Goal: Task Accomplishment & Management: Complete application form

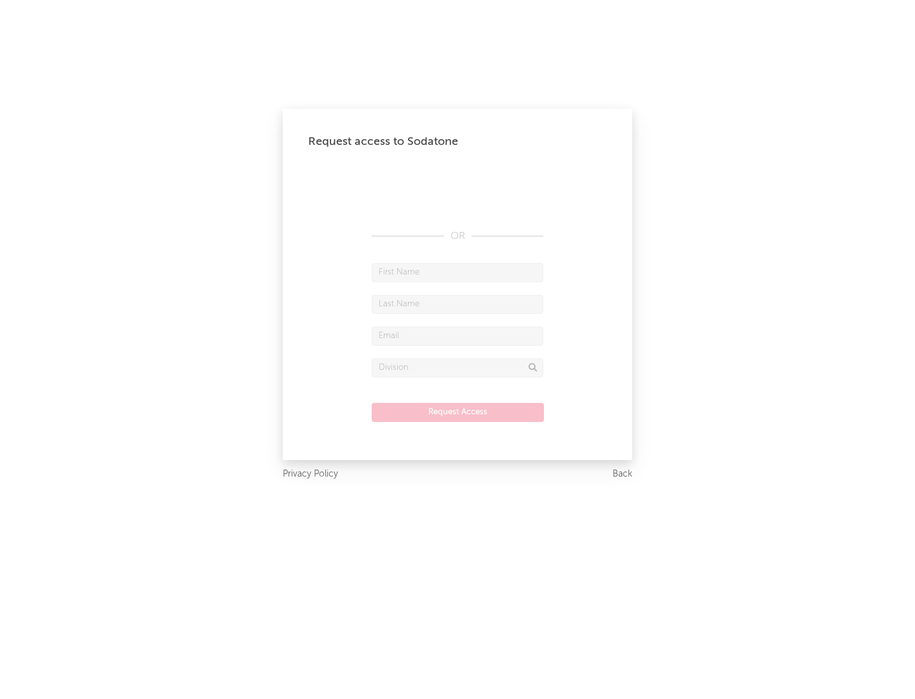
click at [458, 272] on input "text" at bounding box center [458, 272] width 172 height 19
type input "[PERSON_NAME]"
click at [458, 304] on input "text" at bounding box center [458, 304] width 172 height 19
type input "[PERSON_NAME]"
click at [458, 336] on input "text" at bounding box center [458, 336] width 172 height 19
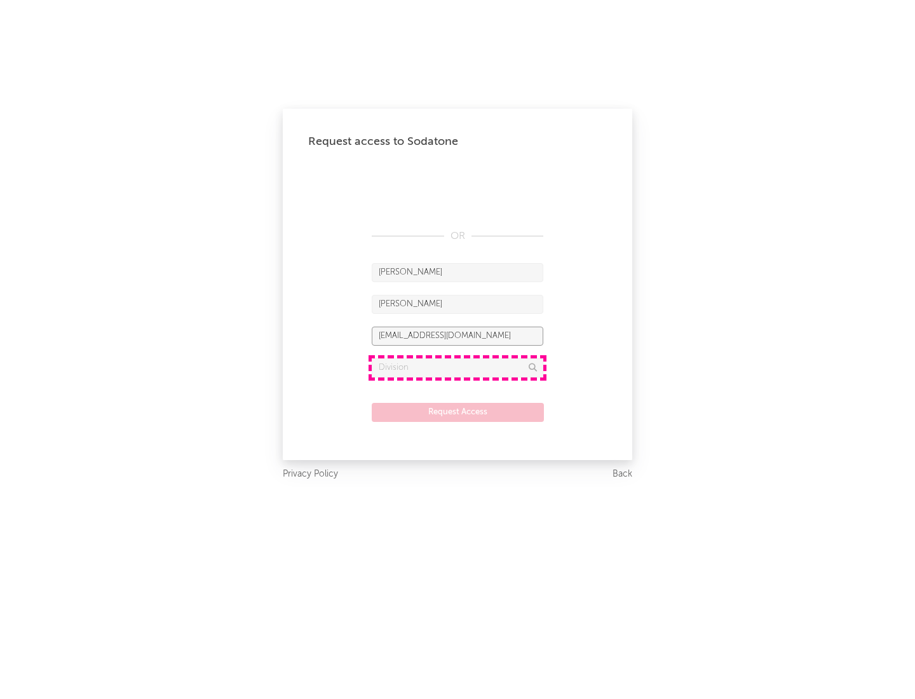
type input "[EMAIL_ADDRESS][DOMAIN_NAME]"
click at [458, 367] on input "text" at bounding box center [458, 367] width 172 height 19
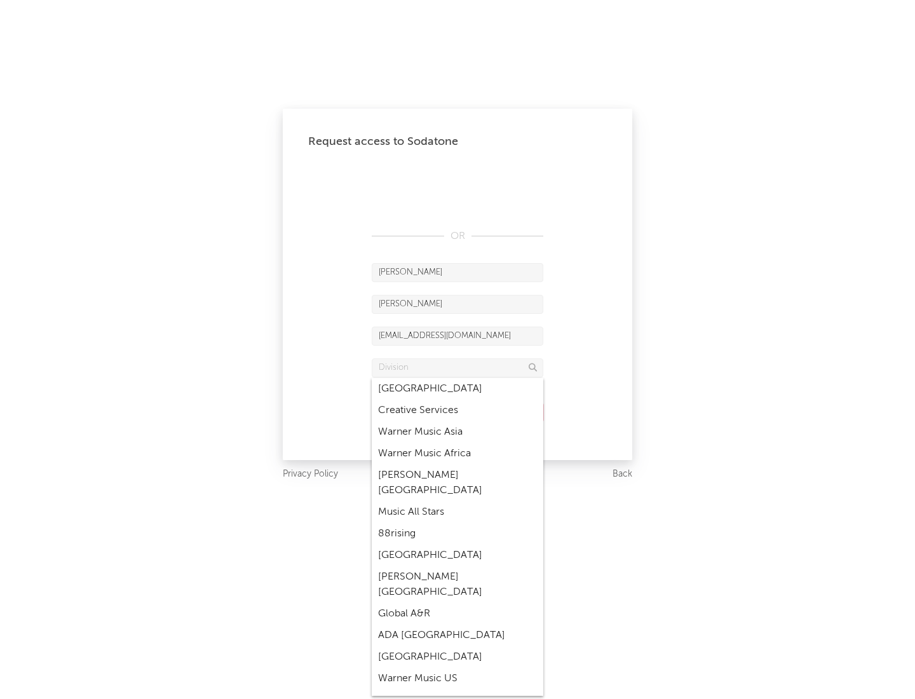
click at [458, 501] on div "Music All Stars" at bounding box center [458, 512] width 172 height 22
type input "Music All Stars"
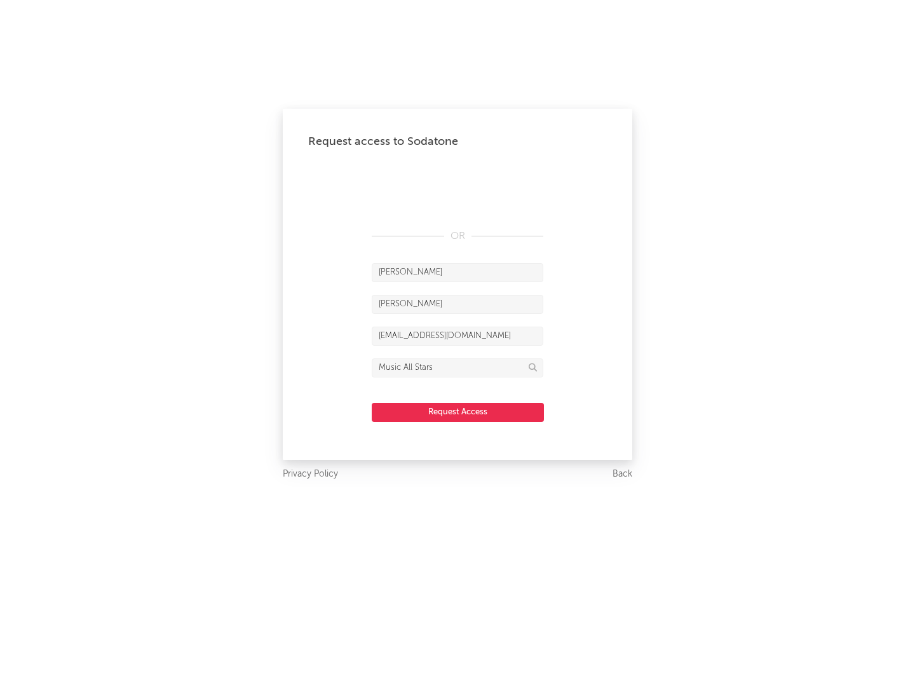
click at [458, 412] on button "Request Access" at bounding box center [458, 412] width 172 height 19
